Goal: Transaction & Acquisition: Purchase product/service

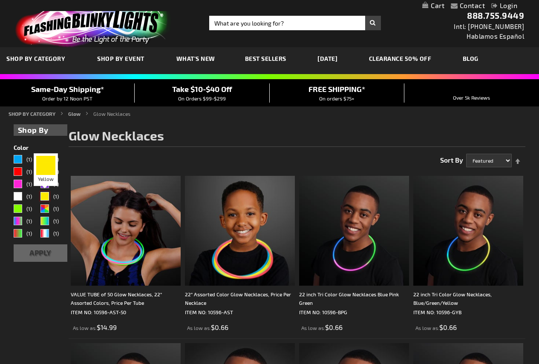
click at [47, 197] on div "Yellow" at bounding box center [44, 196] width 9 height 9
click at [43, 199] on div "Yellow" at bounding box center [44, 196] width 9 height 9
click at [44, 247] on button "Apply" at bounding box center [41, 253] width 54 height 17
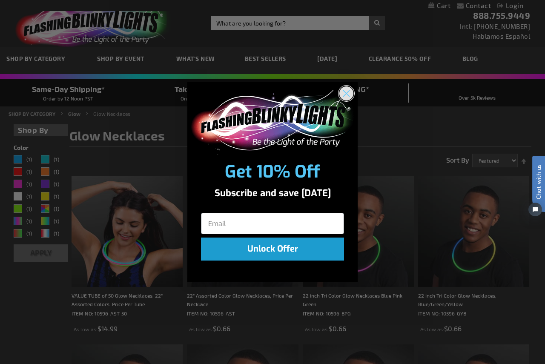
click at [347, 93] on icon "Close dialog" at bounding box center [347, 94] width 6 height 6
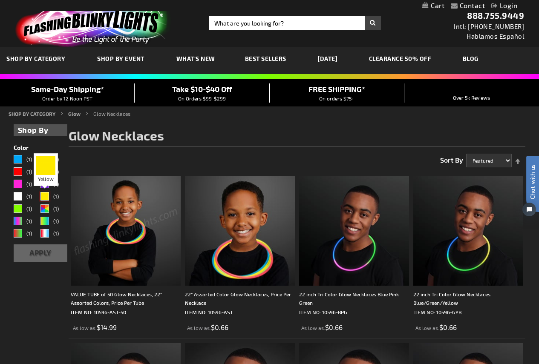
click at [45, 195] on div "Yellow" at bounding box center [44, 196] width 9 height 9
click at [47, 250] on button "Apply" at bounding box center [41, 253] width 54 height 17
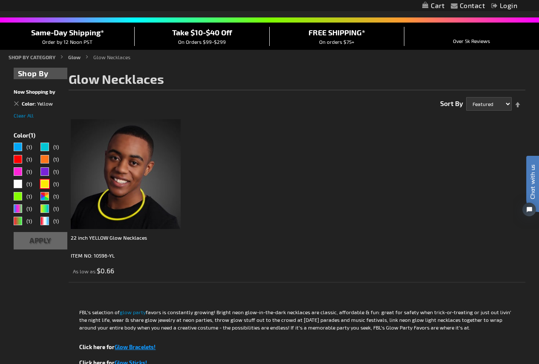
scroll to position [114, 0]
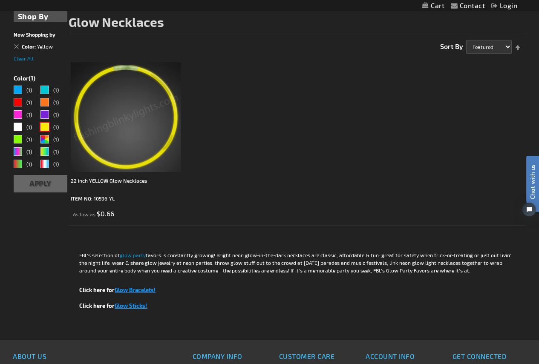
click at [120, 130] on img at bounding box center [126, 117] width 110 height 110
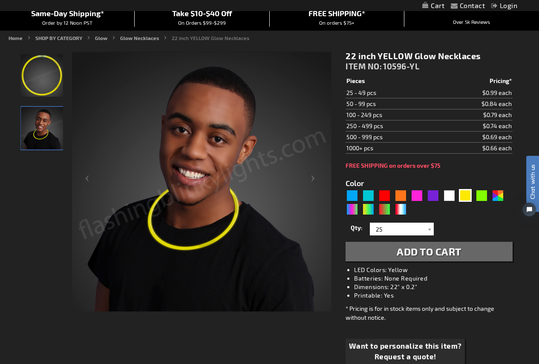
scroll to position [57, 0]
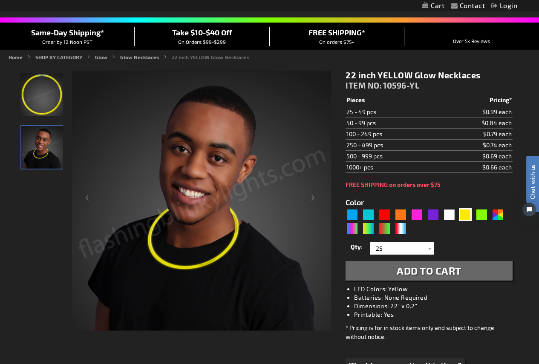
click at [360, 111] on td "25 - 49 pcs" at bounding box center [391, 112] width 91 height 11
click at [427, 252] on div at bounding box center [429, 248] width 9 height 13
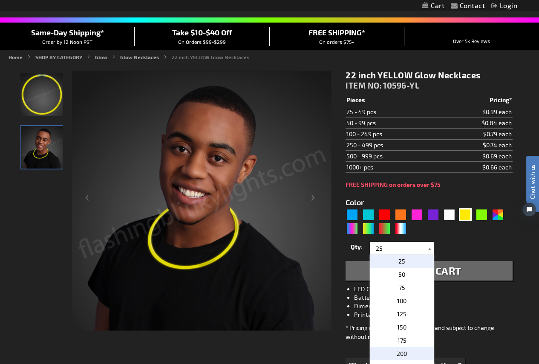
click at [397, 353] on span "200" at bounding box center [402, 353] width 10 height 7
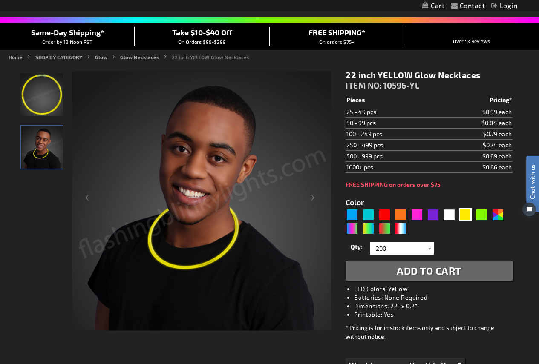
scroll to position [114, 0]
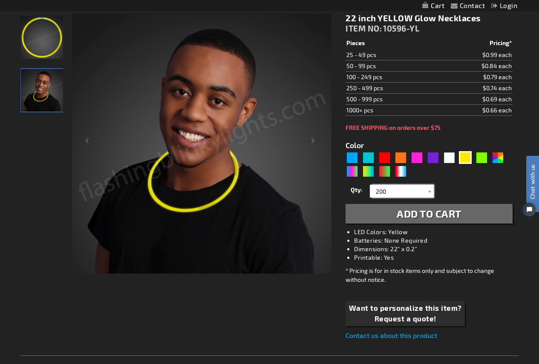
click at [423, 191] on input "200" at bounding box center [403, 191] width 62 height 13
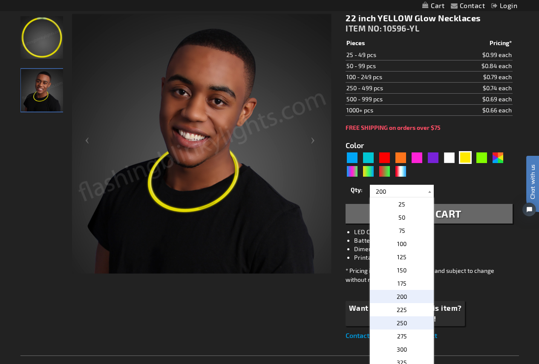
click at [399, 326] on span "250" at bounding box center [402, 323] width 10 height 7
type input "250"
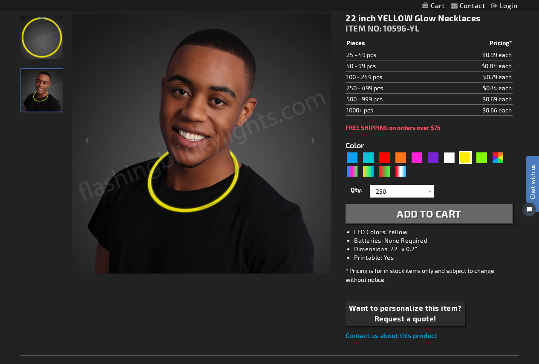
click at [417, 218] on span "Add to Cart" at bounding box center [429, 214] width 65 height 12
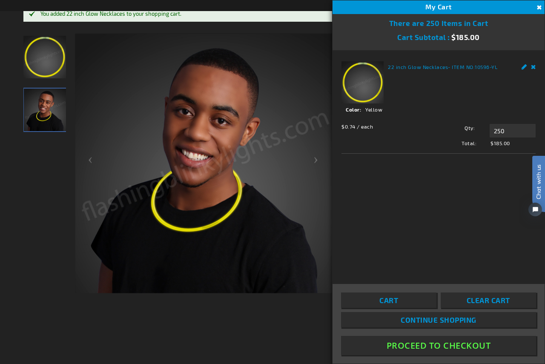
click at [539, 5] on button "Close" at bounding box center [538, 7] width 9 height 9
